Goal: Information Seeking & Learning: Learn about a topic

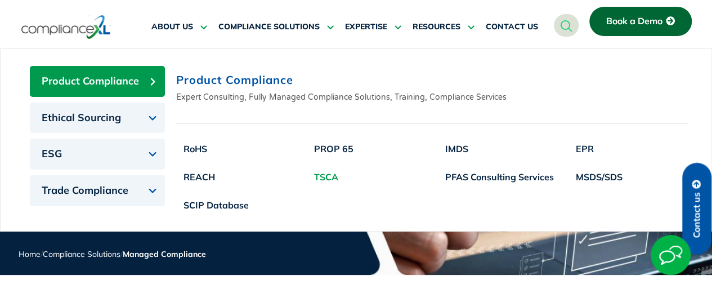
click at [334, 173] on link "TSCA" at bounding box center [334, 177] width 54 height 28
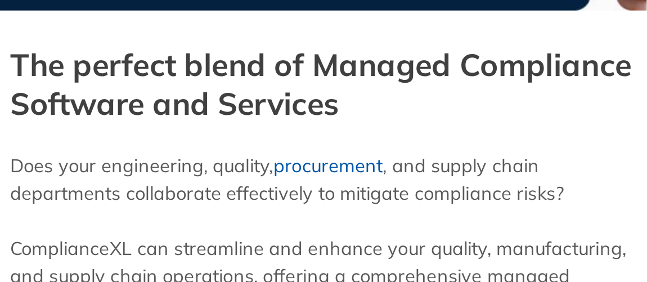
scroll to position [237, 0]
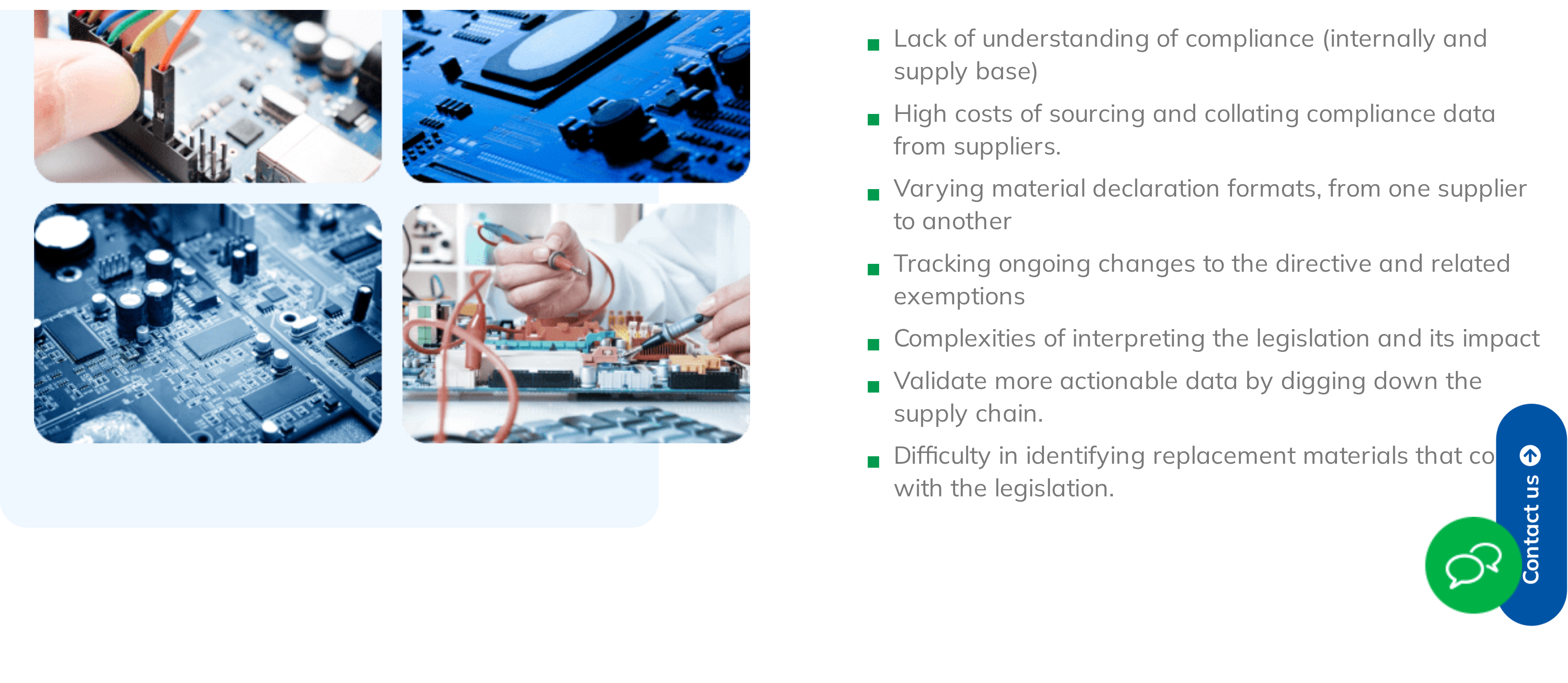
scroll to position [623, 0]
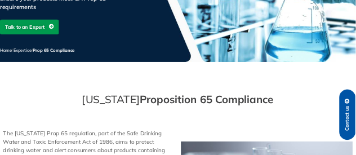
scroll to position [190, 0]
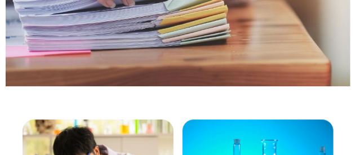
scroll to position [855, 0]
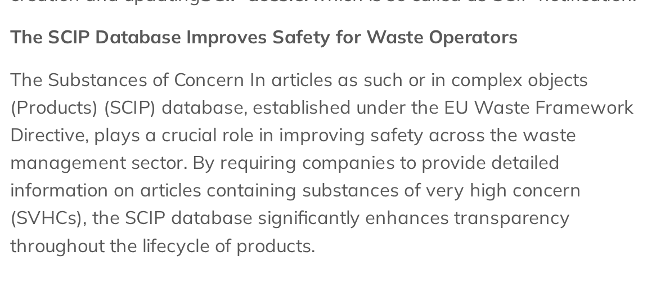
scroll to position [553, 0]
